Goal: Information Seeking & Learning: Learn about a topic

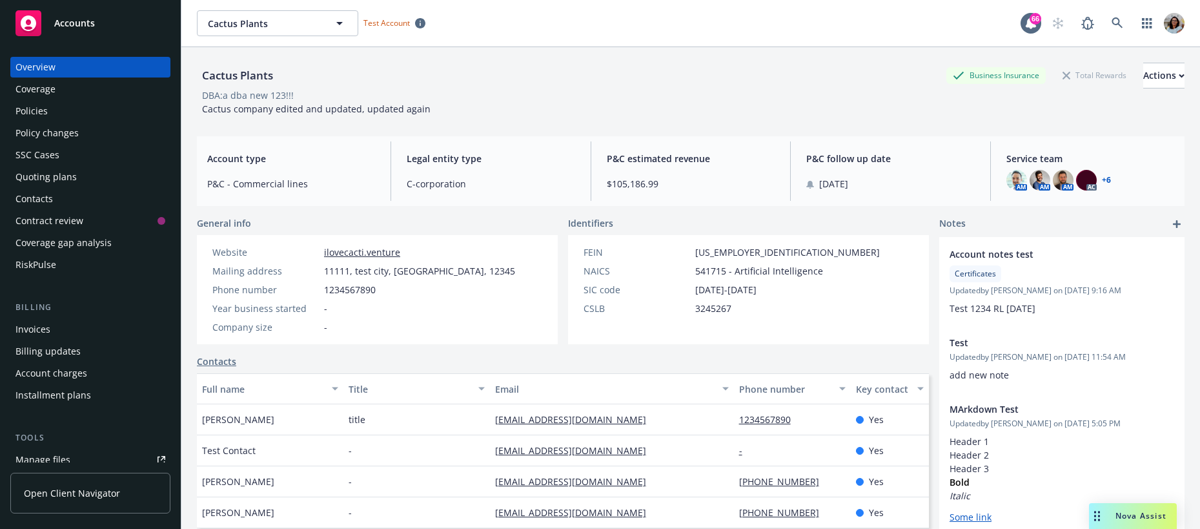
click at [30, 112] on div "Policies" at bounding box center [31, 111] width 32 height 21
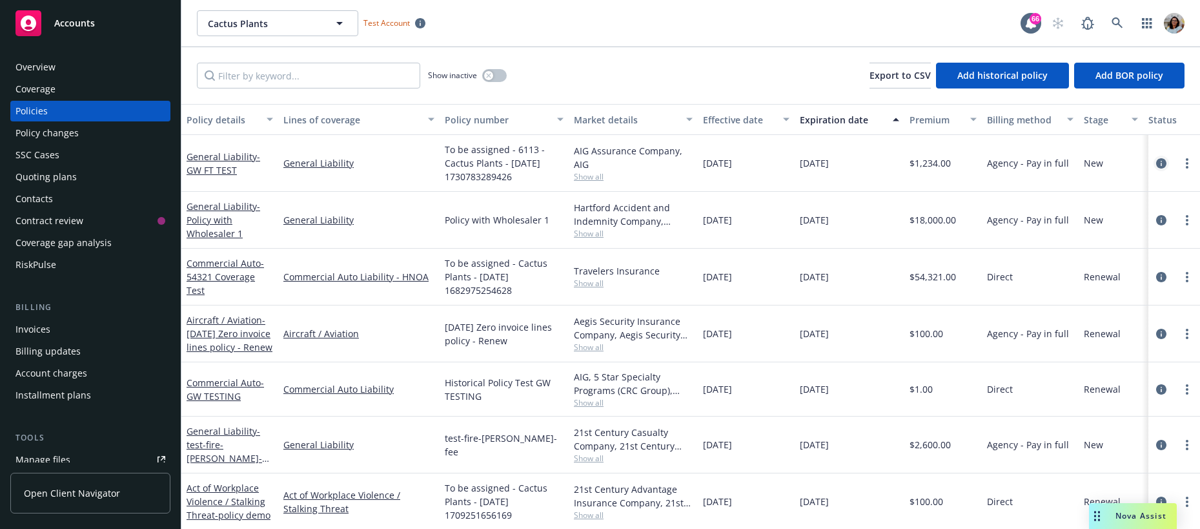
click at [1159, 164] on icon "circleInformation" at bounding box center [1161, 163] width 10 height 10
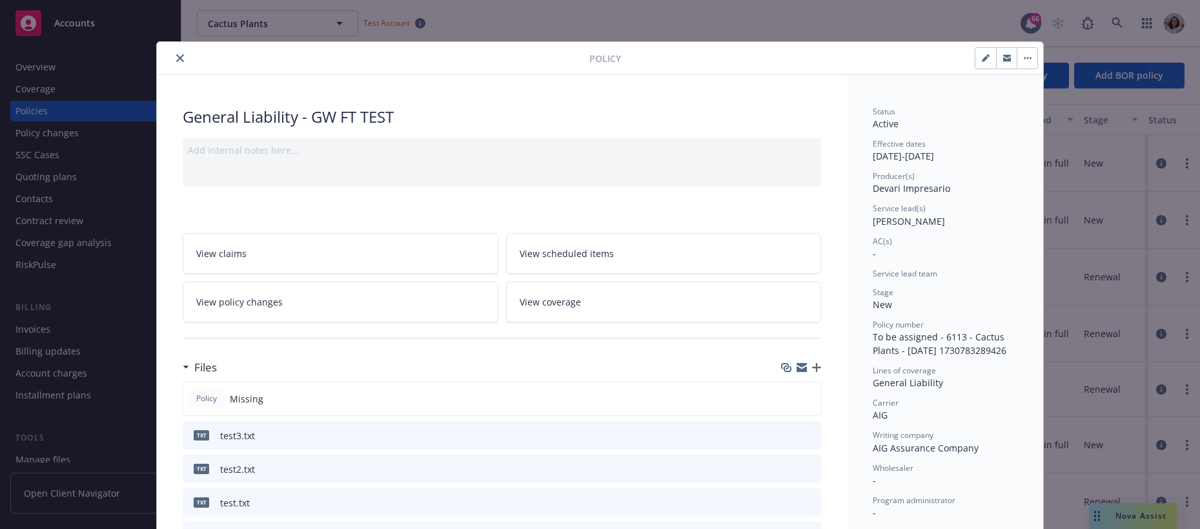
click at [1025, 60] on button "button" at bounding box center [1027, 58] width 21 height 21
click at [823, 56] on div "Manage lines of coverage Renew with incumbent End policy Reinstate policy Set p…" at bounding box center [829, 58] width 417 height 22
